Goal: Information Seeking & Learning: Learn about a topic

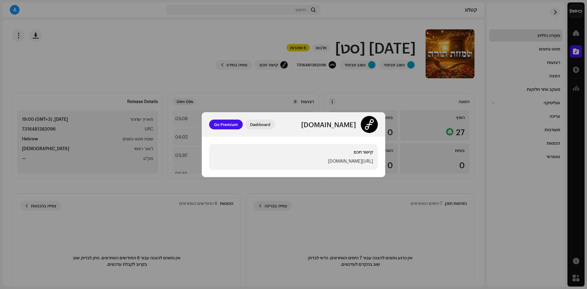
scroll to position [105, 0]
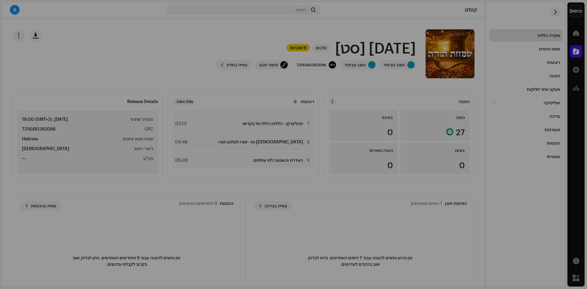
click at [381, 93] on div "[DOMAIN_NAME] Dashboard Go Premium קישור חכם [URL][DOMAIN_NAME]" at bounding box center [293, 144] width 587 height 289
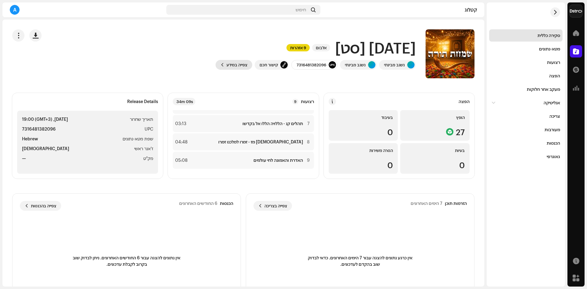
click at [235, 63] on span "צפייה במידע" at bounding box center [237, 65] width 21 height 12
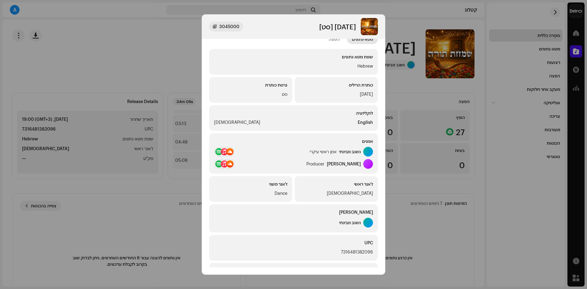
scroll to position [0, 0]
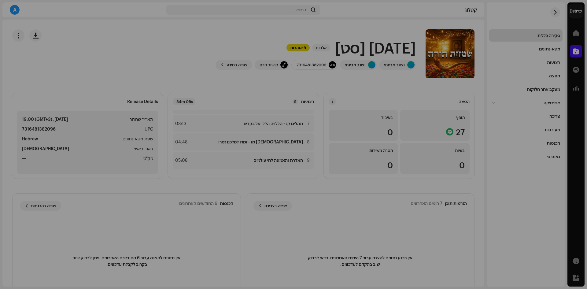
click at [401, 57] on div "[DATE] [סט] 3045000 מטא-נתונים הפצה שפת מטא-נתונים Hebrew כותרת הריליס [DATE] ג…" at bounding box center [293, 144] width 587 height 289
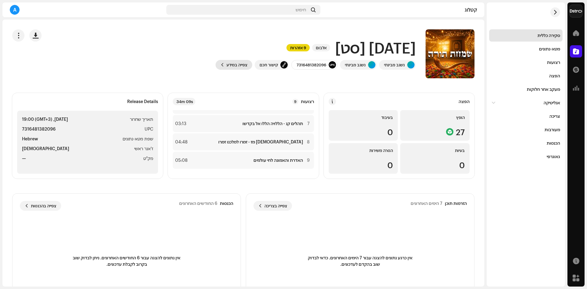
click at [223, 63] on span at bounding box center [222, 64] width 4 height 5
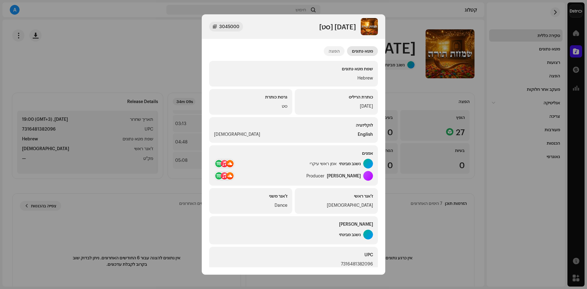
click at [333, 53] on div "הפצה" at bounding box center [334, 51] width 11 height 10
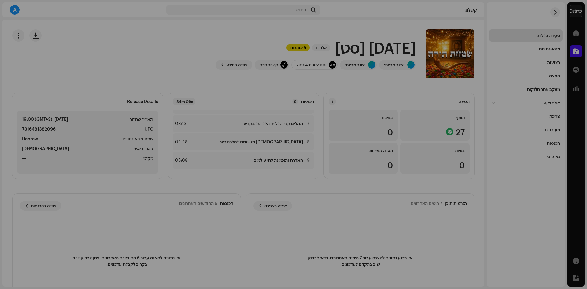
click at [403, 79] on div "[DATE] [סט] 3045000 מטא-נתונים הפצה תאריך שחרור [DATE], 19:00 (GMT+3) הופץ ב- A…" at bounding box center [293, 144] width 587 height 289
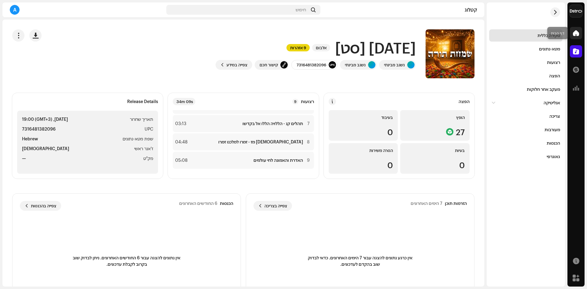
click at [574, 33] on span at bounding box center [576, 33] width 6 height 5
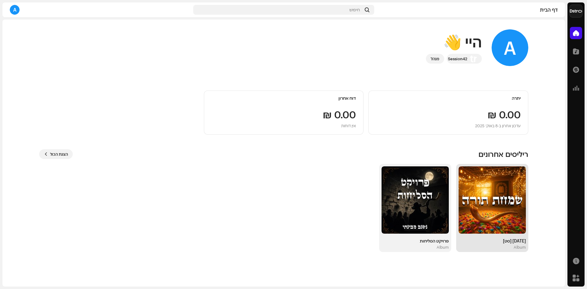
click at [494, 204] on img at bounding box center [492, 199] width 67 height 67
